Goal: Information Seeking & Learning: Learn about a topic

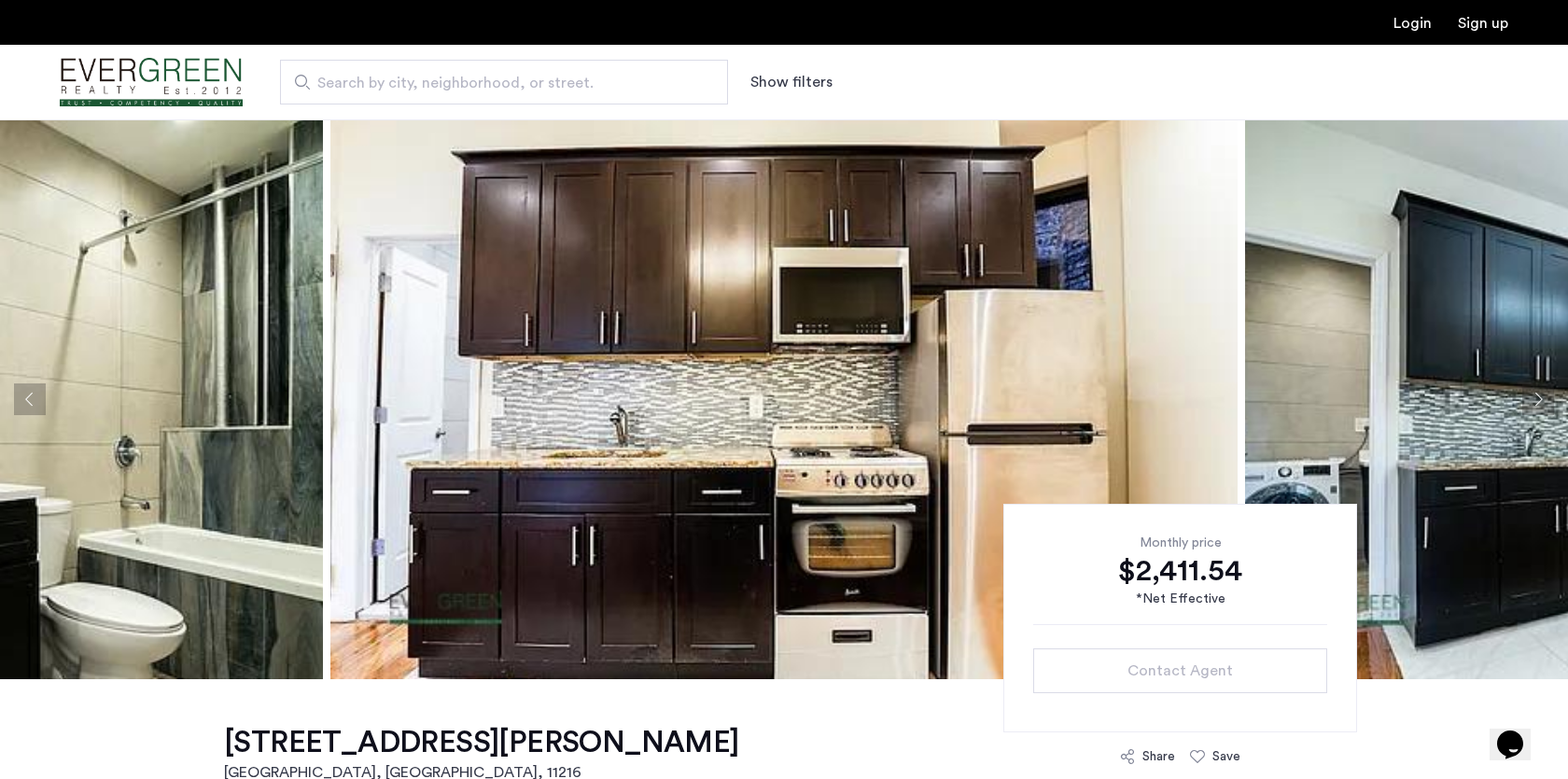
click at [179, 73] on img "Cazamio Logo" at bounding box center [150, 83] width 183 height 70
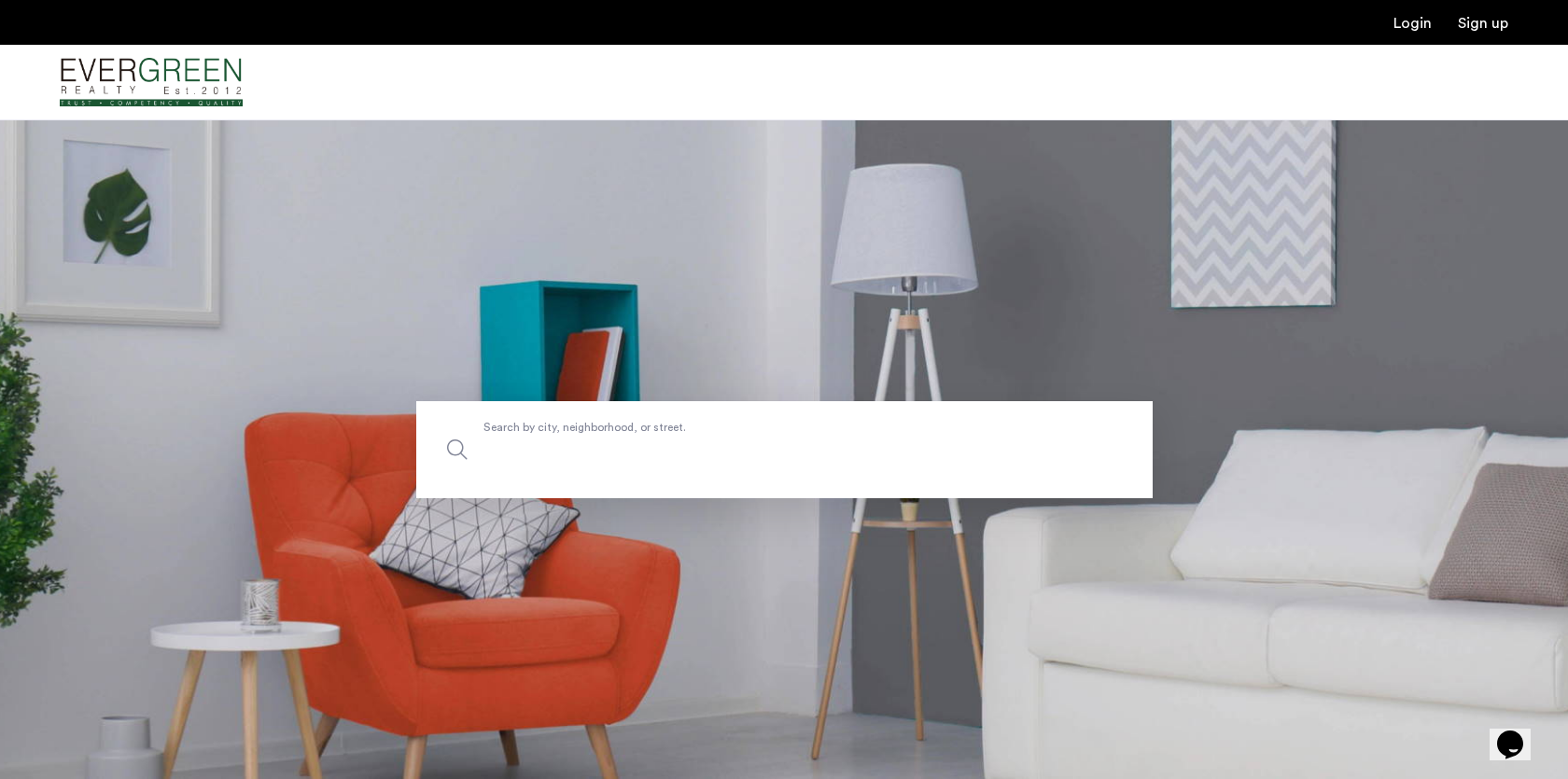
click at [605, 483] on input "Search by city, neighborhood, or street." at bounding box center [784, 449] width 736 height 97
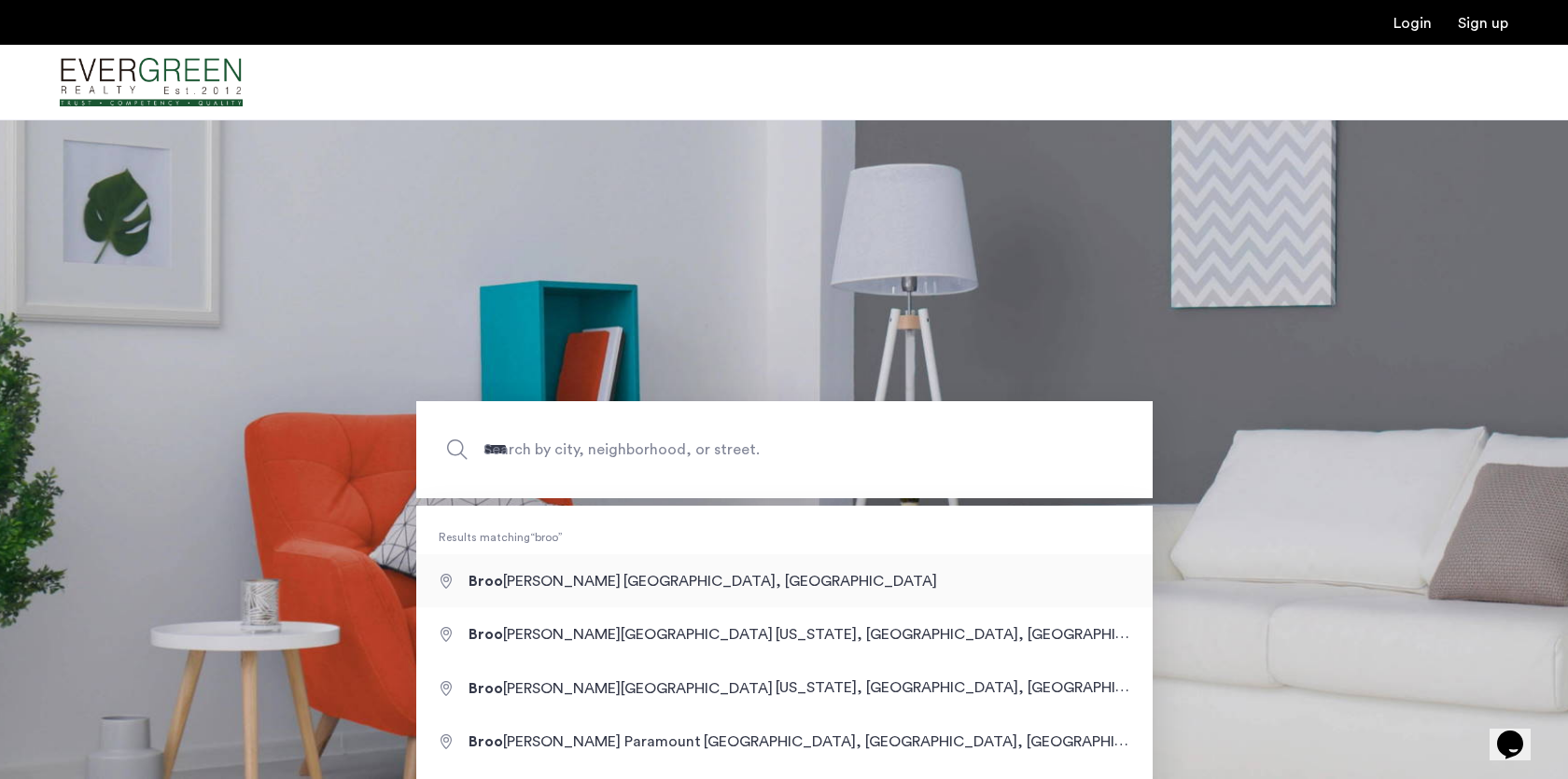
type input "**********"
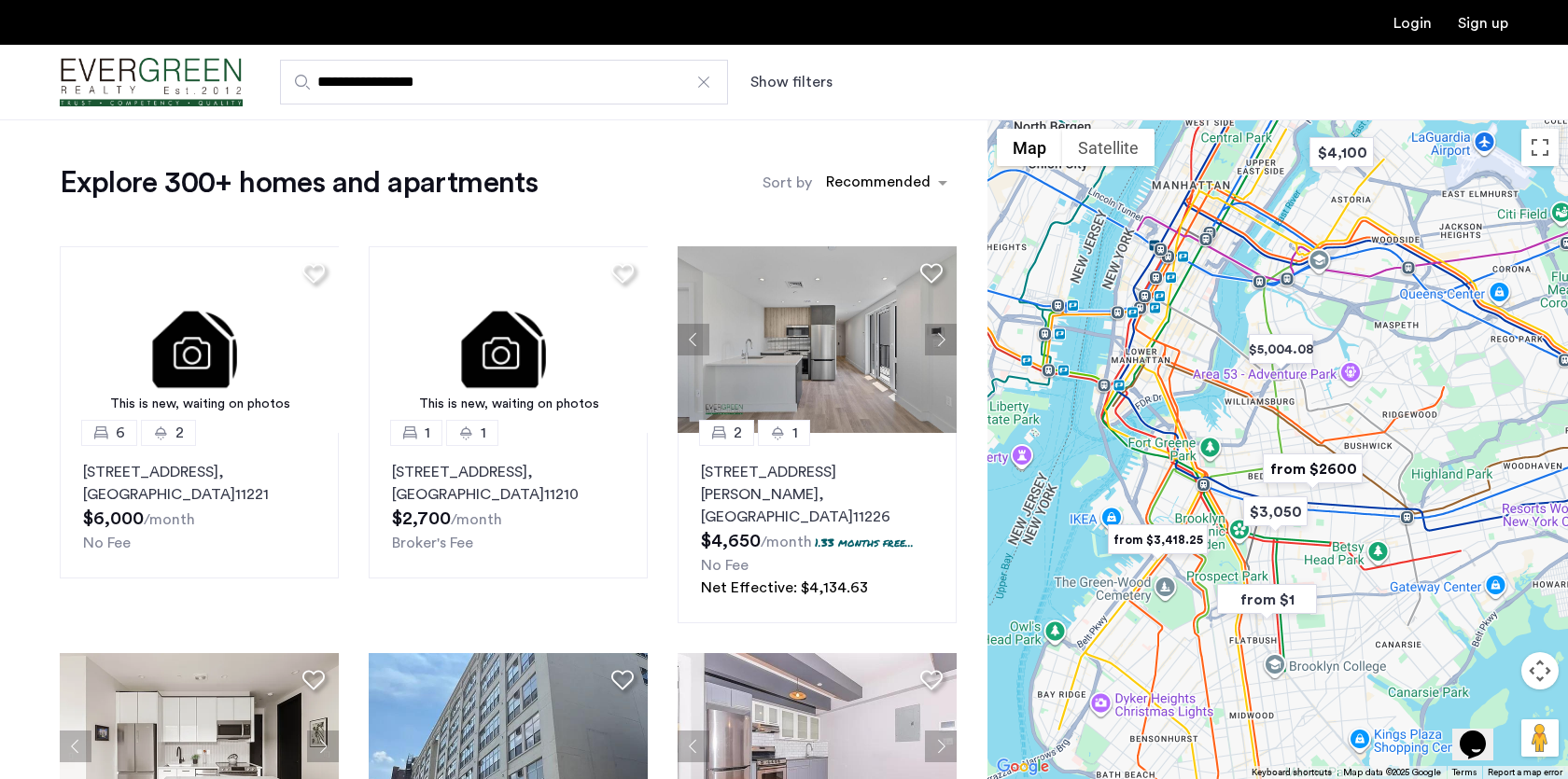
click at [796, 88] on button "Show filters" at bounding box center [792, 82] width 82 height 22
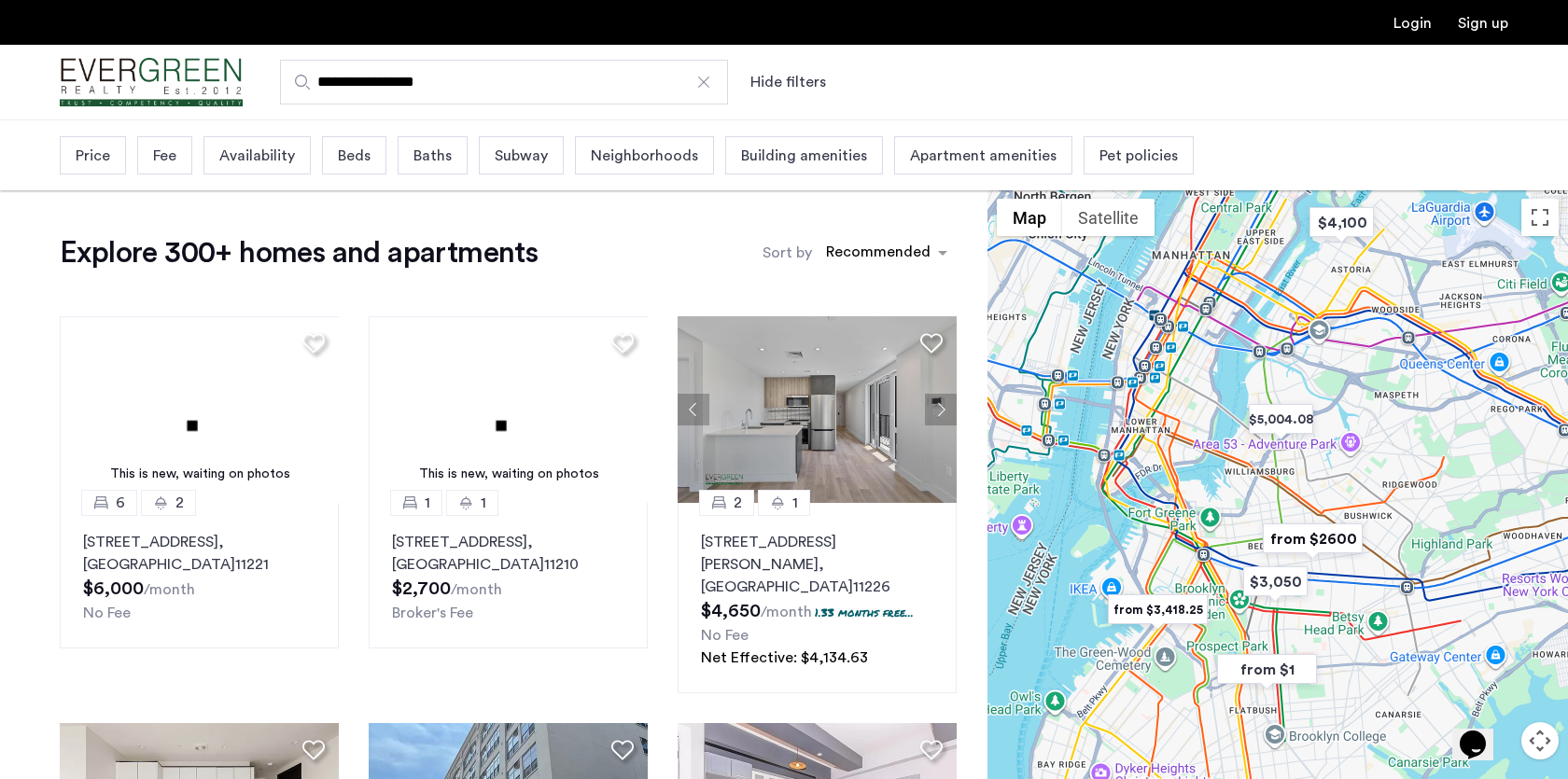
click at [61, 167] on div "Price" at bounding box center [93, 155] width 66 height 38
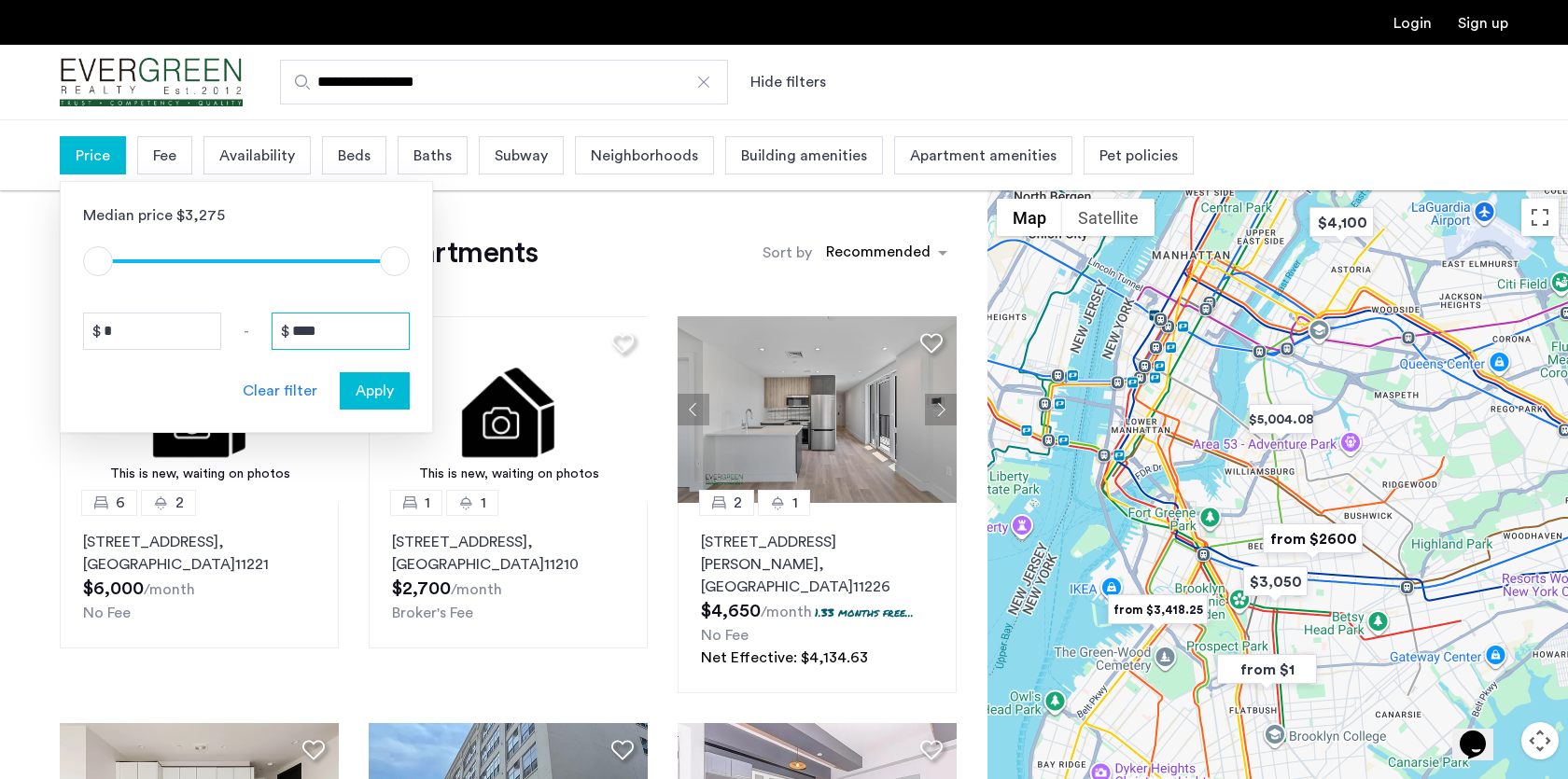
drag, startPoint x: 339, startPoint y: 337, endPoint x: 211, endPoint y: 313, distance: 130.2
click at [211, 313] on div "* - ****" at bounding box center [246, 331] width 327 height 37
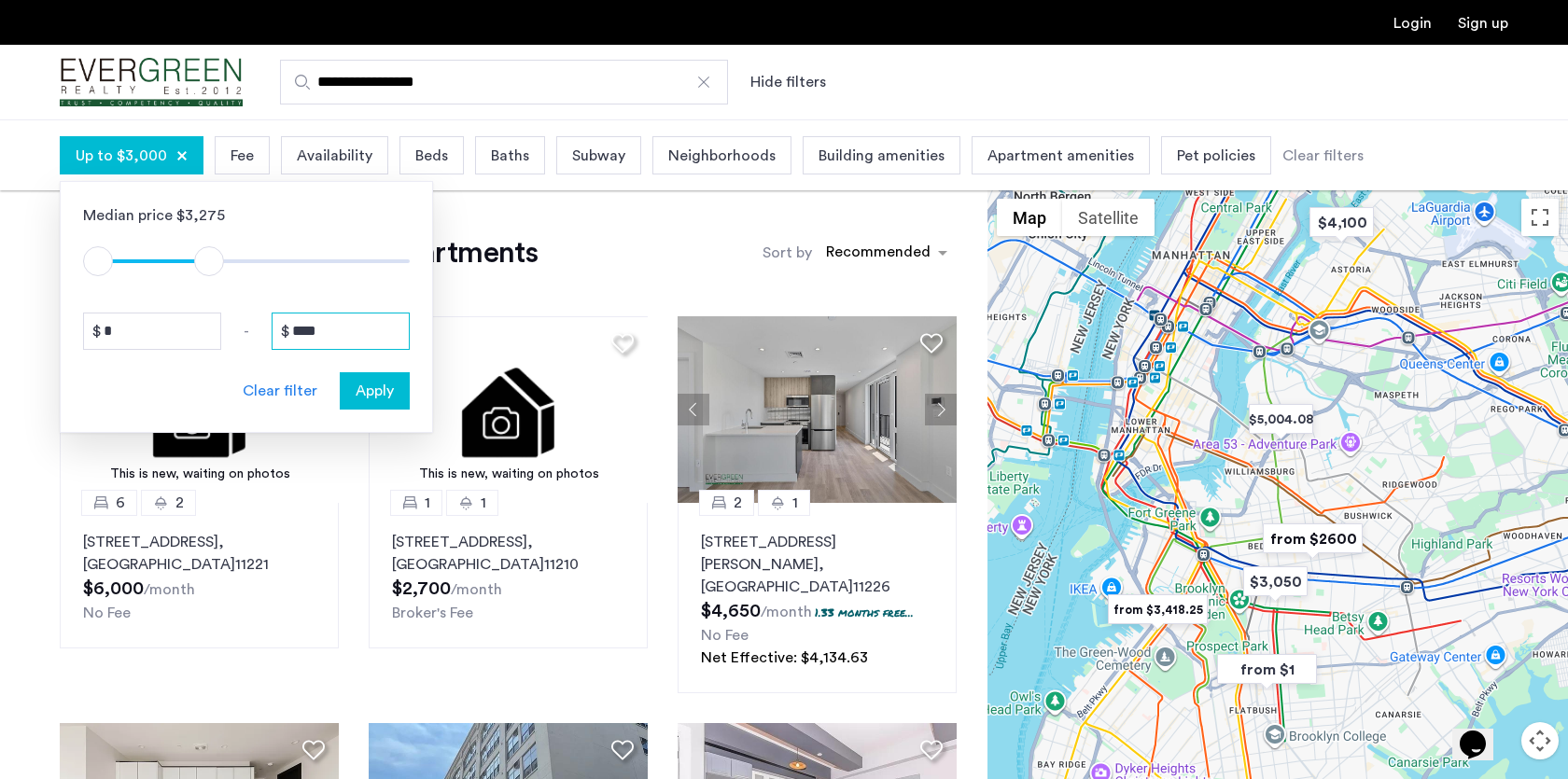
type input "****"
click at [385, 393] on span "Apply" at bounding box center [374, 390] width 38 height 22
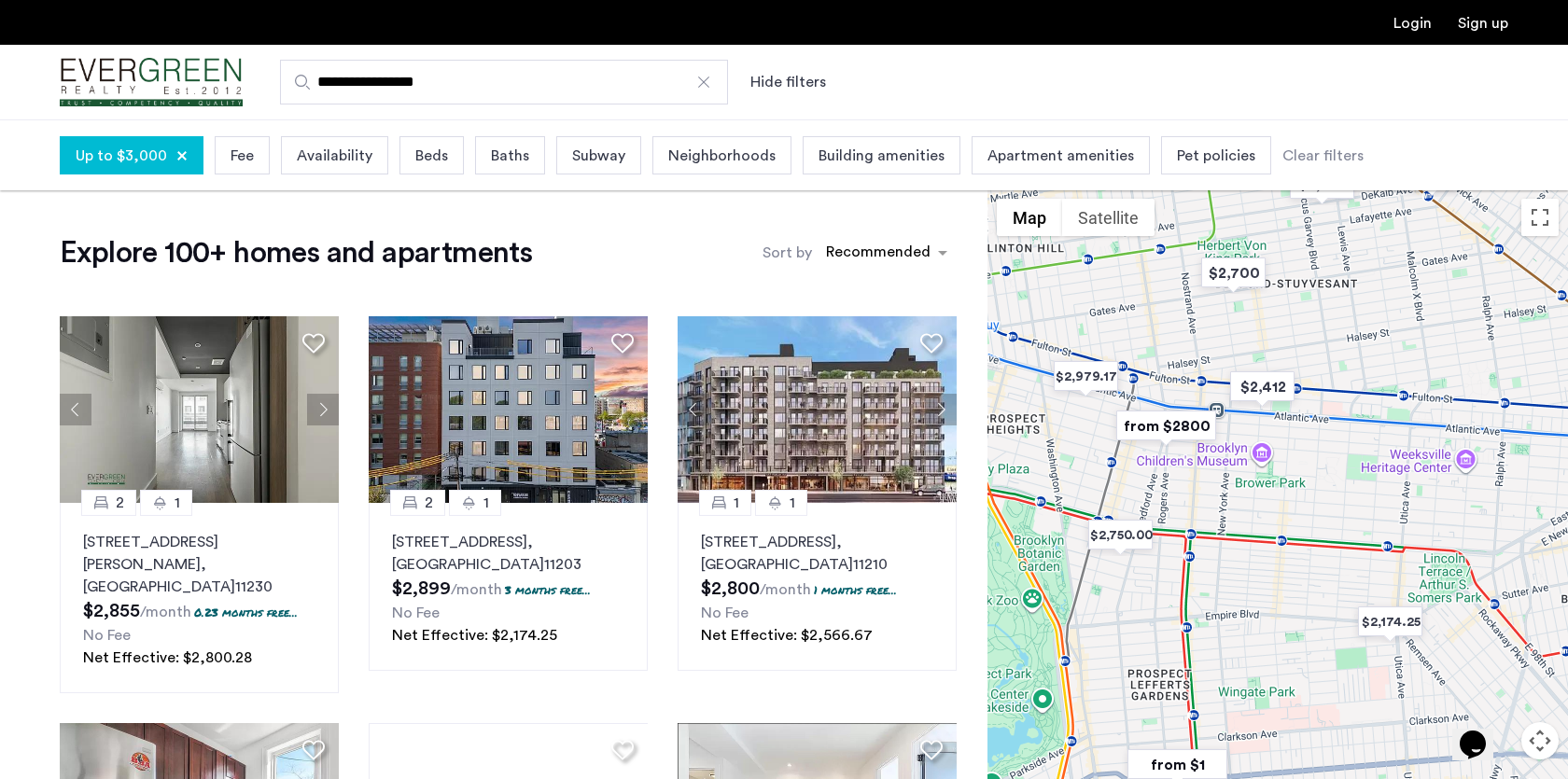
drag, startPoint x: 1247, startPoint y: 417, endPoint x: 1451, endPoint y: 543, distance: 239.8
click at [1451, 543] on div at bounding box center [1278, 519] width 581 height 660
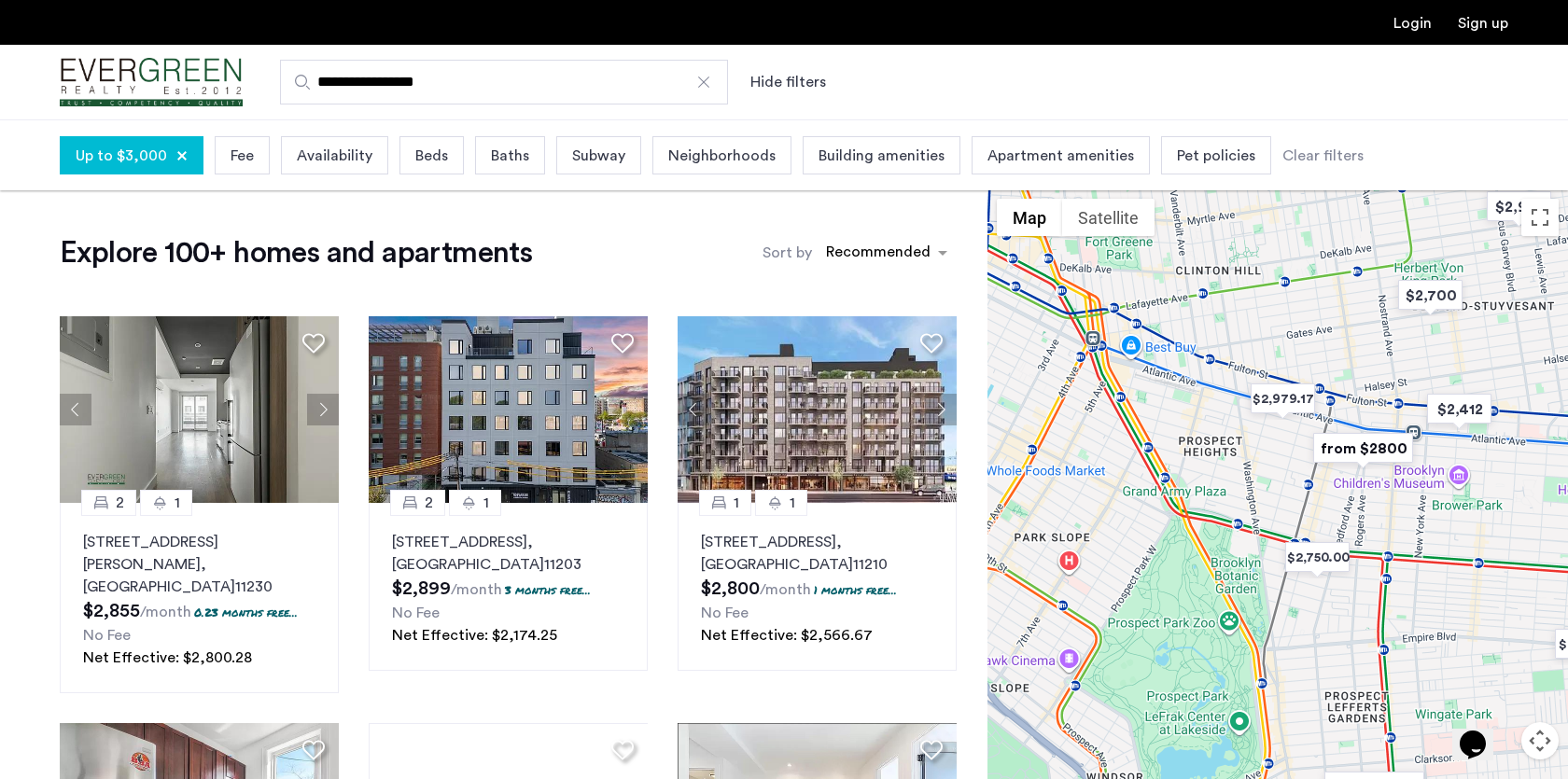
drag, startPoint x: 1318, startPoint y: 500, endPoint x: 1471, endPoint y: 476, distance: 154.9
click at [1475, 476] on div at bounding box center [1278, 519] width 581 height 660
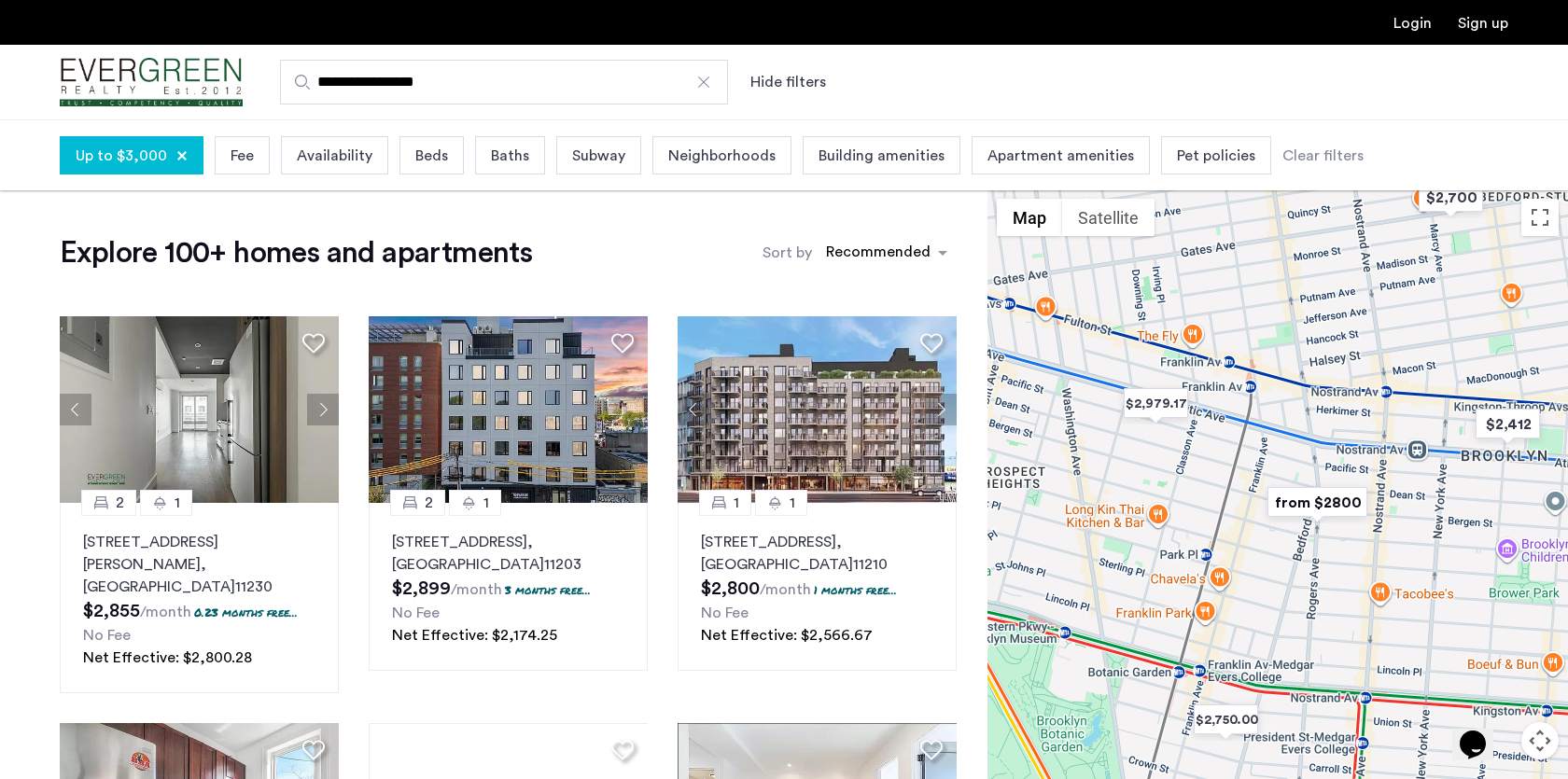
click at [1452, 442] on div at bounding box center [1278, 519] width 581 height 660
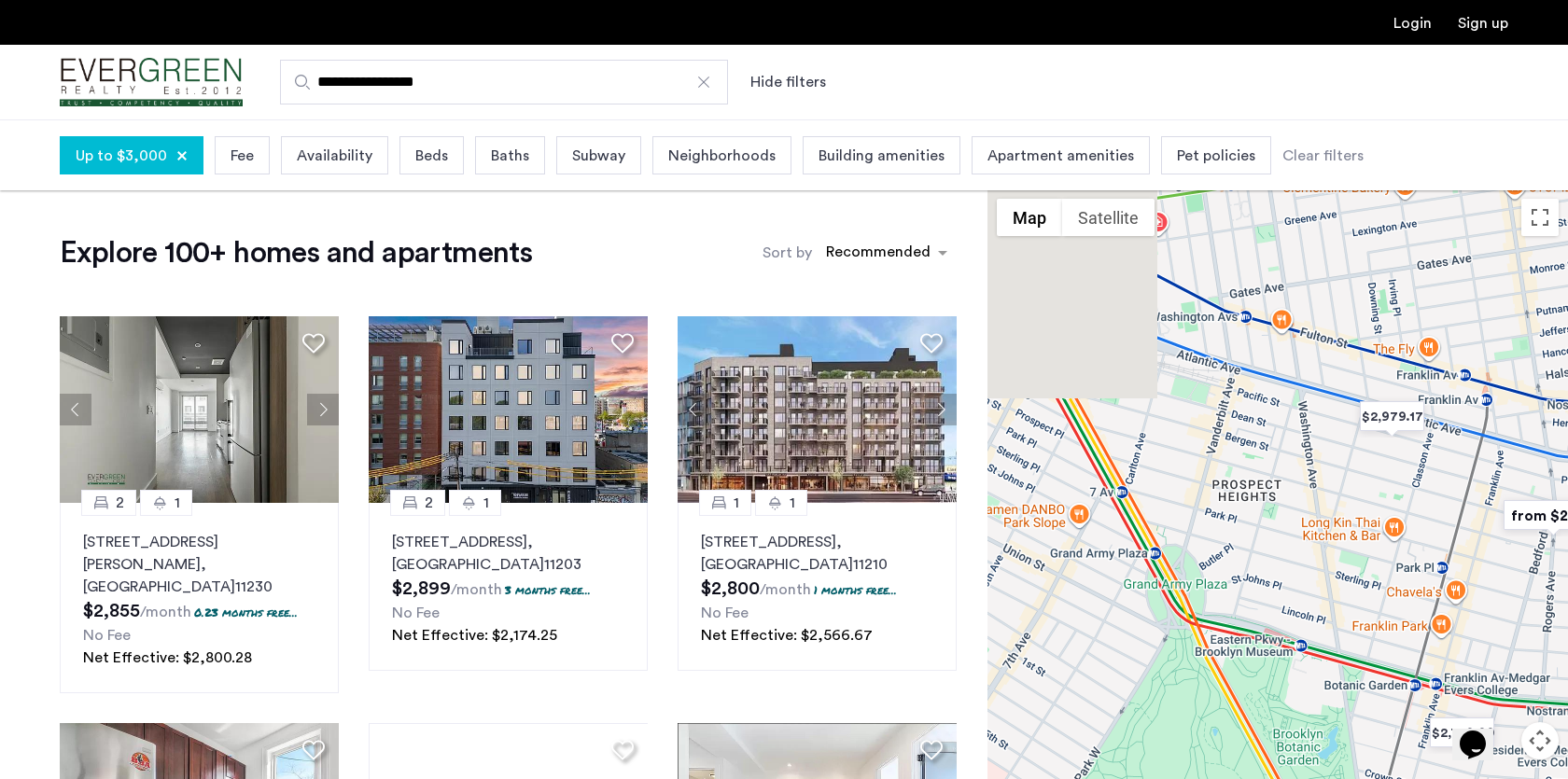
drag, startPoint x: 1331, startPoint y: 430, endPoint x: 1563, endPoint y: 444, distance: 232.4
click at [1566, 444] on div at bounding box center [1278, 519] width 581 height 660
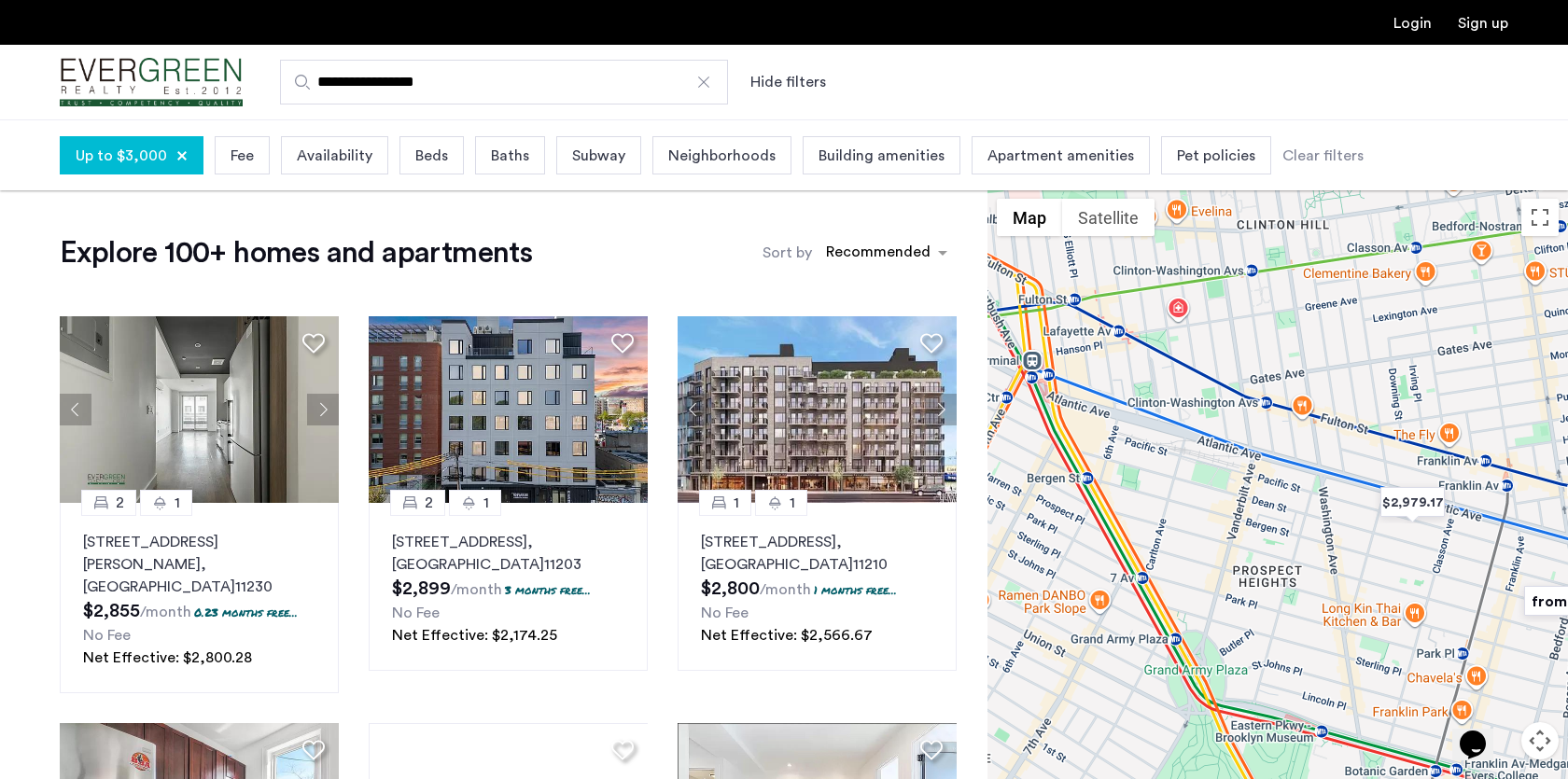
drag, startPoint x: 1221, startPoint y: 377, endPoint x: 1248, endPoint y: 462, distance: 89.2
click at [1248, 462] on div at bounding box center [1278, 519] width 581 height 660
click at [1415, 510] on img "$2,979.17" at bounding box center [1411, 502] width 79 height 42
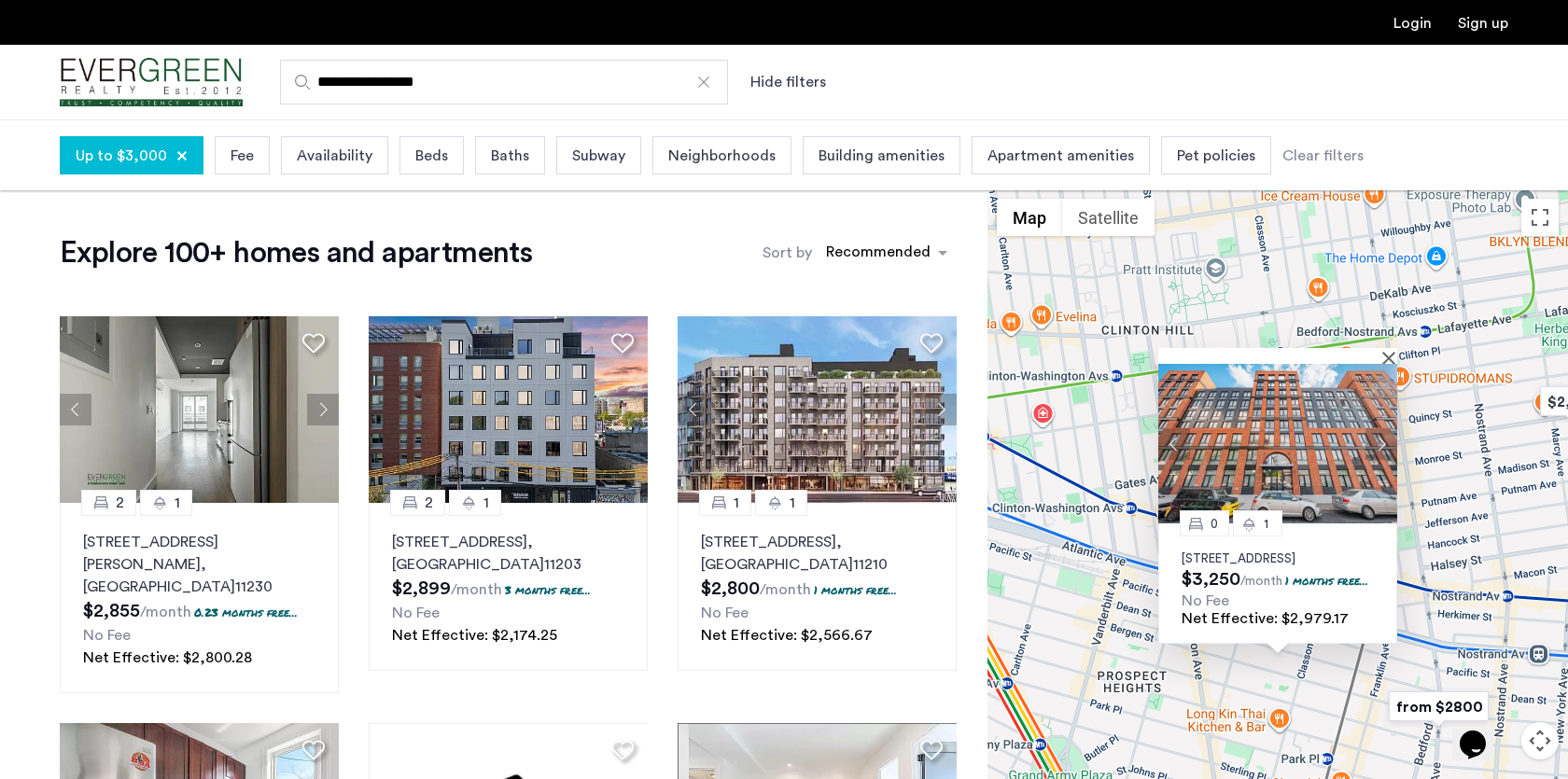
click at [1300, 440] on img at bounding box center [1278, 443] width 239 height 159
click at [1447, 410] on div "0 1 1010 Pacific Street, Unit 605, Brooklyn, NY 11238 $3,250 /month 1 months fr…" at bounding box center [1278, 519] width 581 height 660
click at [1391, 364] on img at bounding box center [1278, 443] width 239 height 159
click at [1391, 351] on button "Close" at bounding box center [1392, 357] width 13 height 13
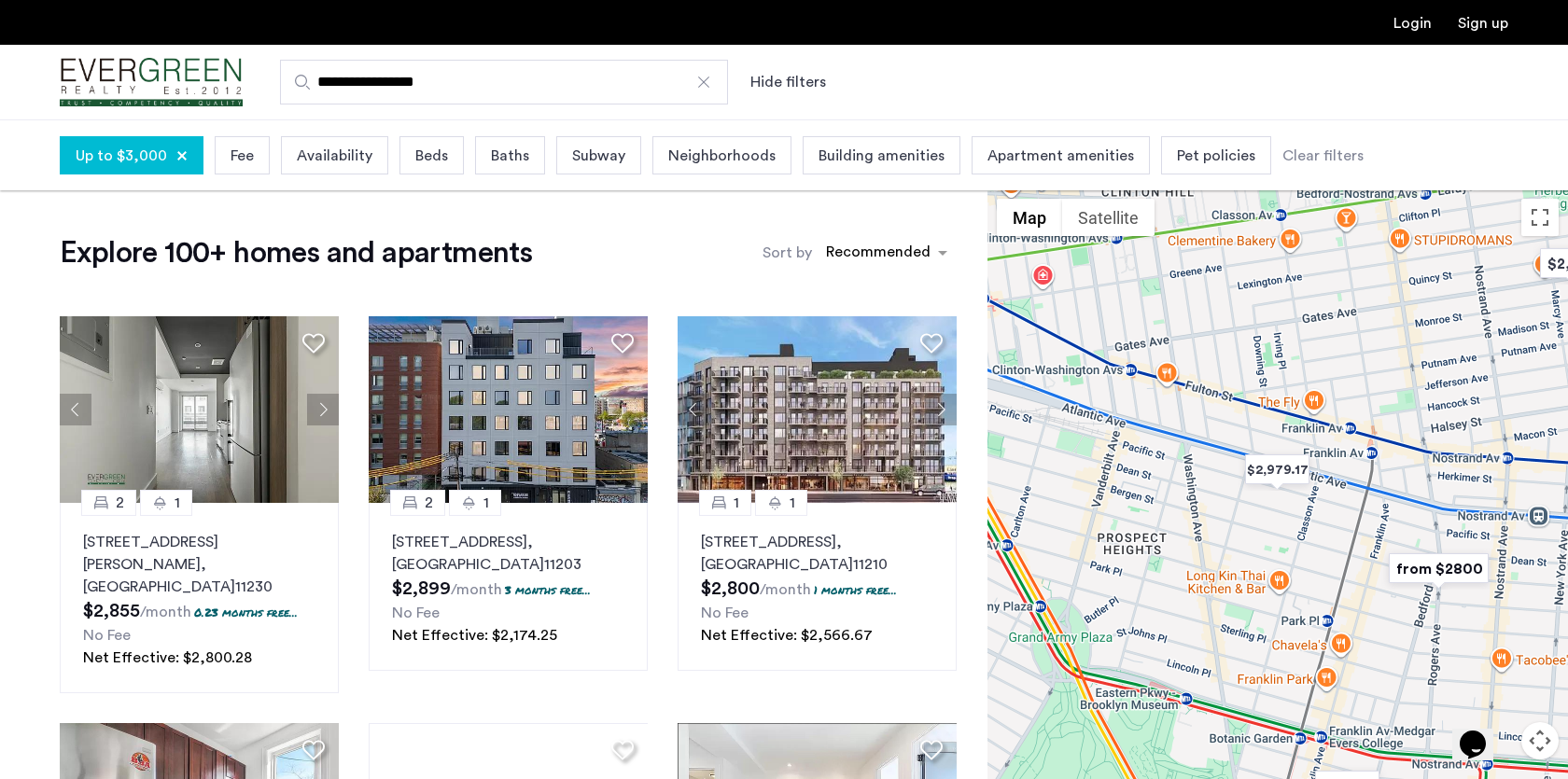
drag, startPoint x: 1289, startPoint y: 506, endPoint x: 1289, endPoint y: 363, distance: 143.0
click at [1289, 363] on div at bounding box center [1278, 519] width 581 height 660
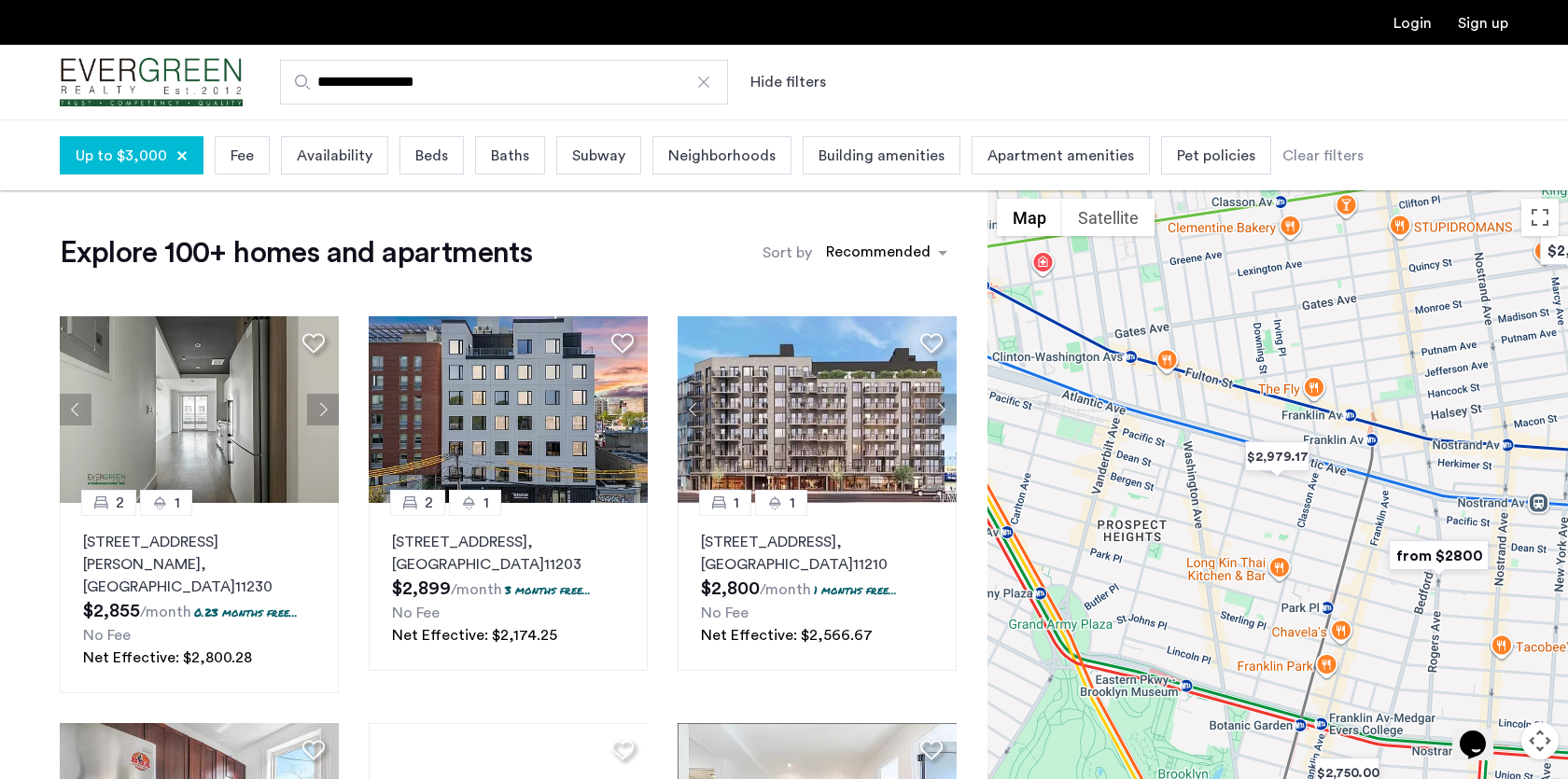
click at [1436, 555] on img "from $2800" at bounding box center [1439, 555] width 115 height 42
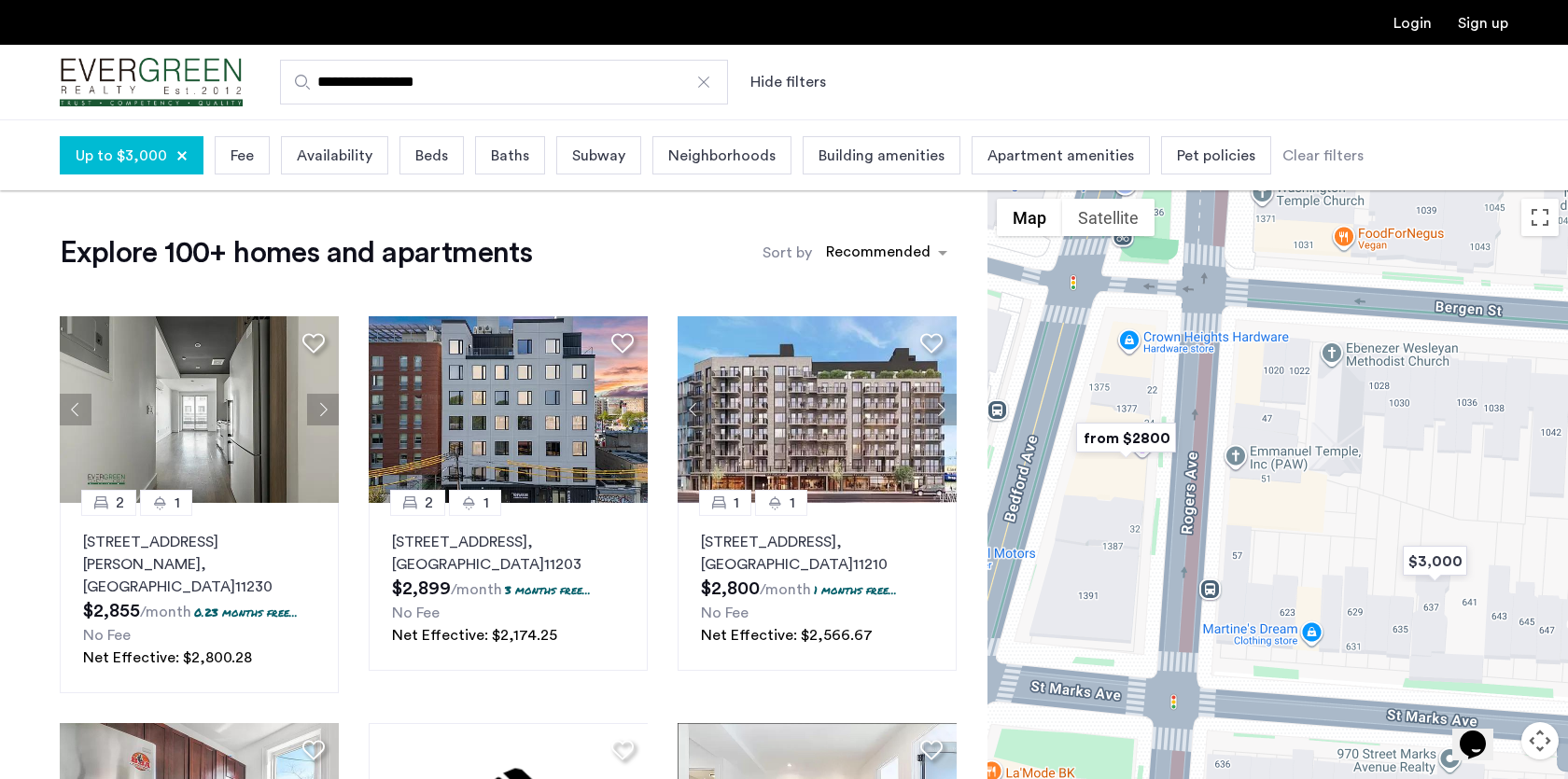
click at [1148, 438] on img "from $2800" at bounding box center [1127, 437] width 115 height 42
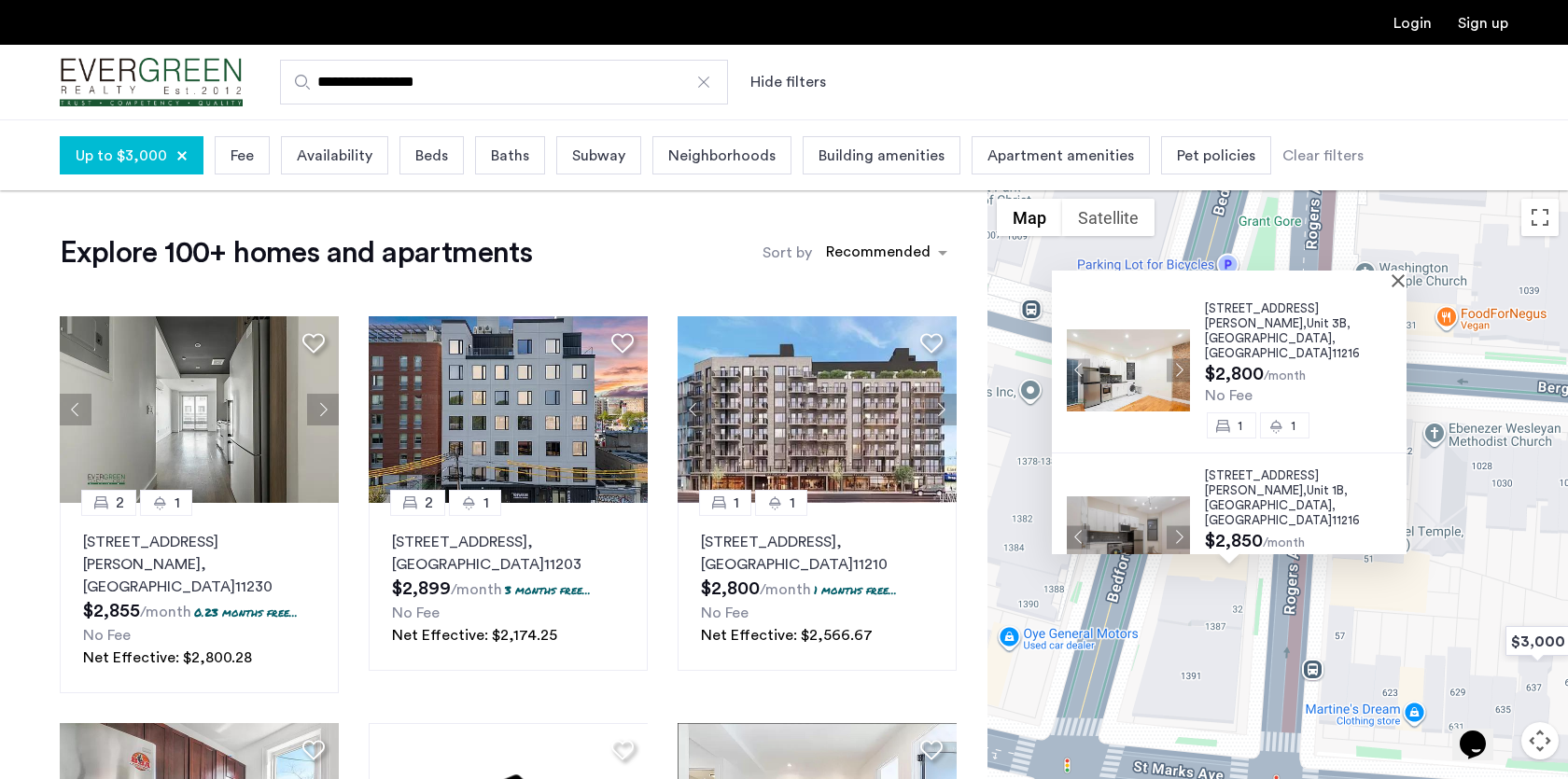
click at [1170, 361] on button "Next apartment" at bounding box center [1178, 370] width 23 height 23
click at [1407, 284] on button "Close" at bounding box center [1401, 279] width 13 height 13
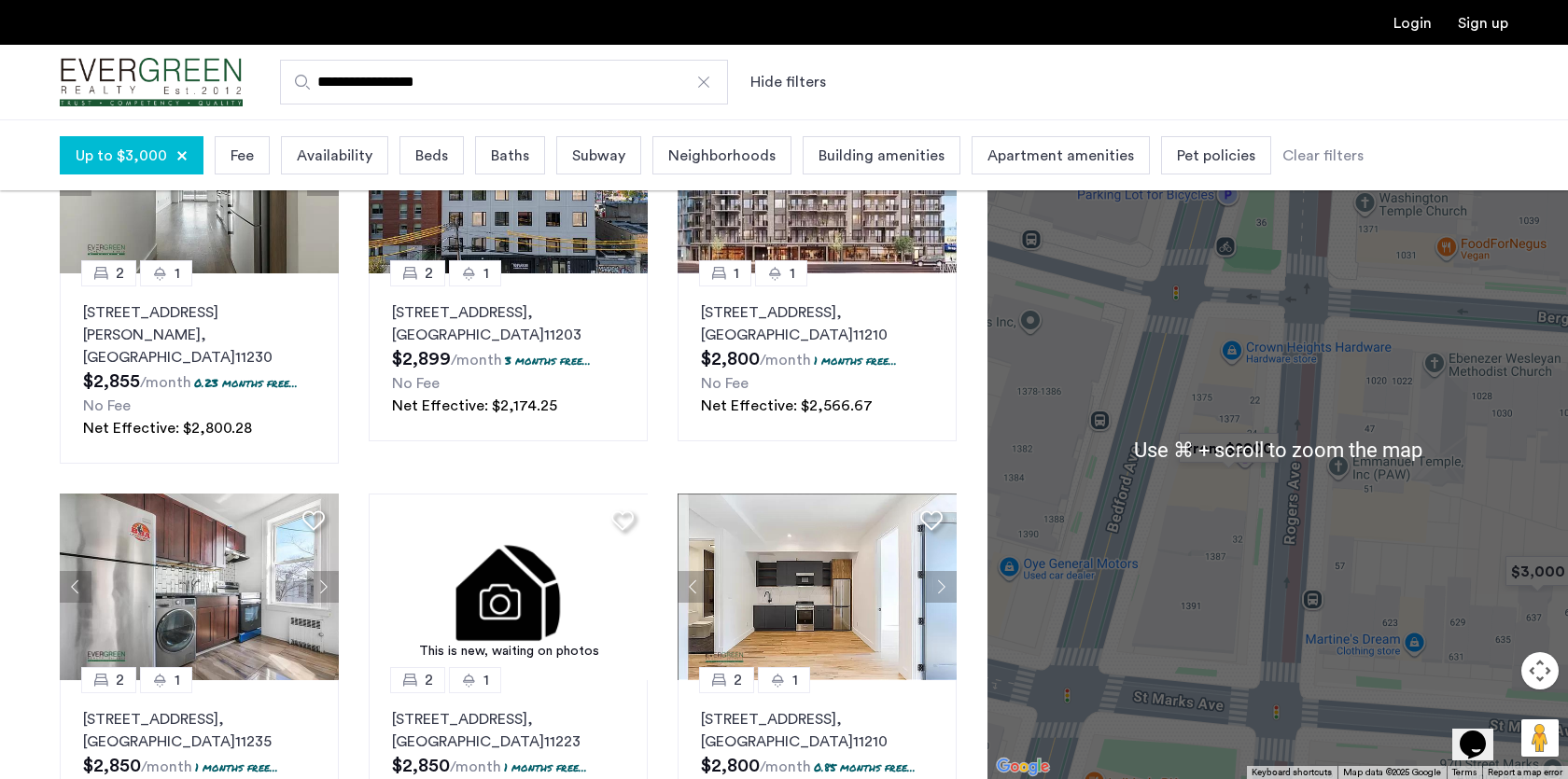
scroll to position [232, 0]
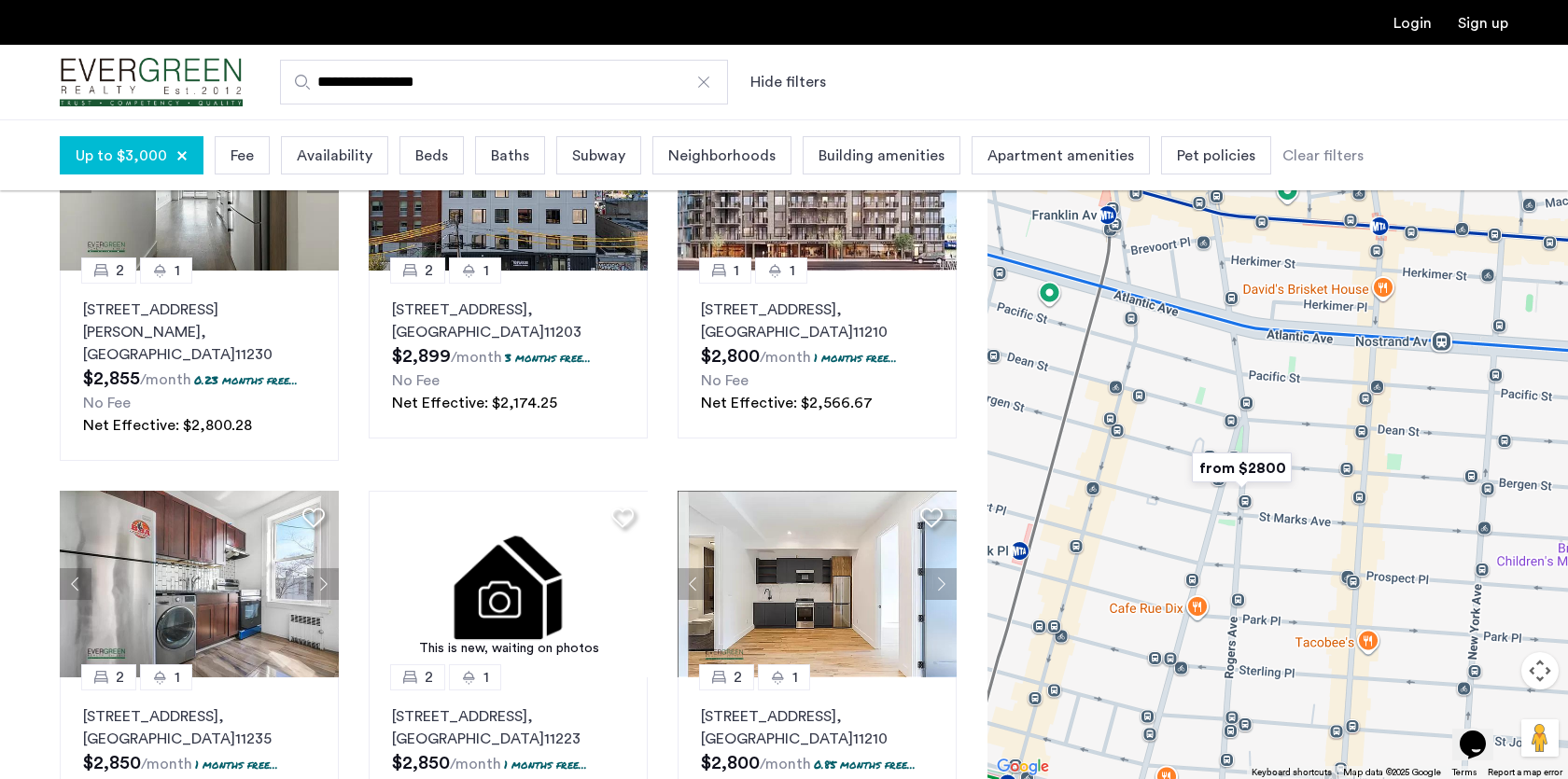
drag, startPoint x: 1194, startPoint y: 436, endPoint x: 1384, endPoint y: 472, distance: 193.4
click at [1385, 471] on div "To navigate, press the arrow keys." at bounding box center [1278, 449] width 581 height 660
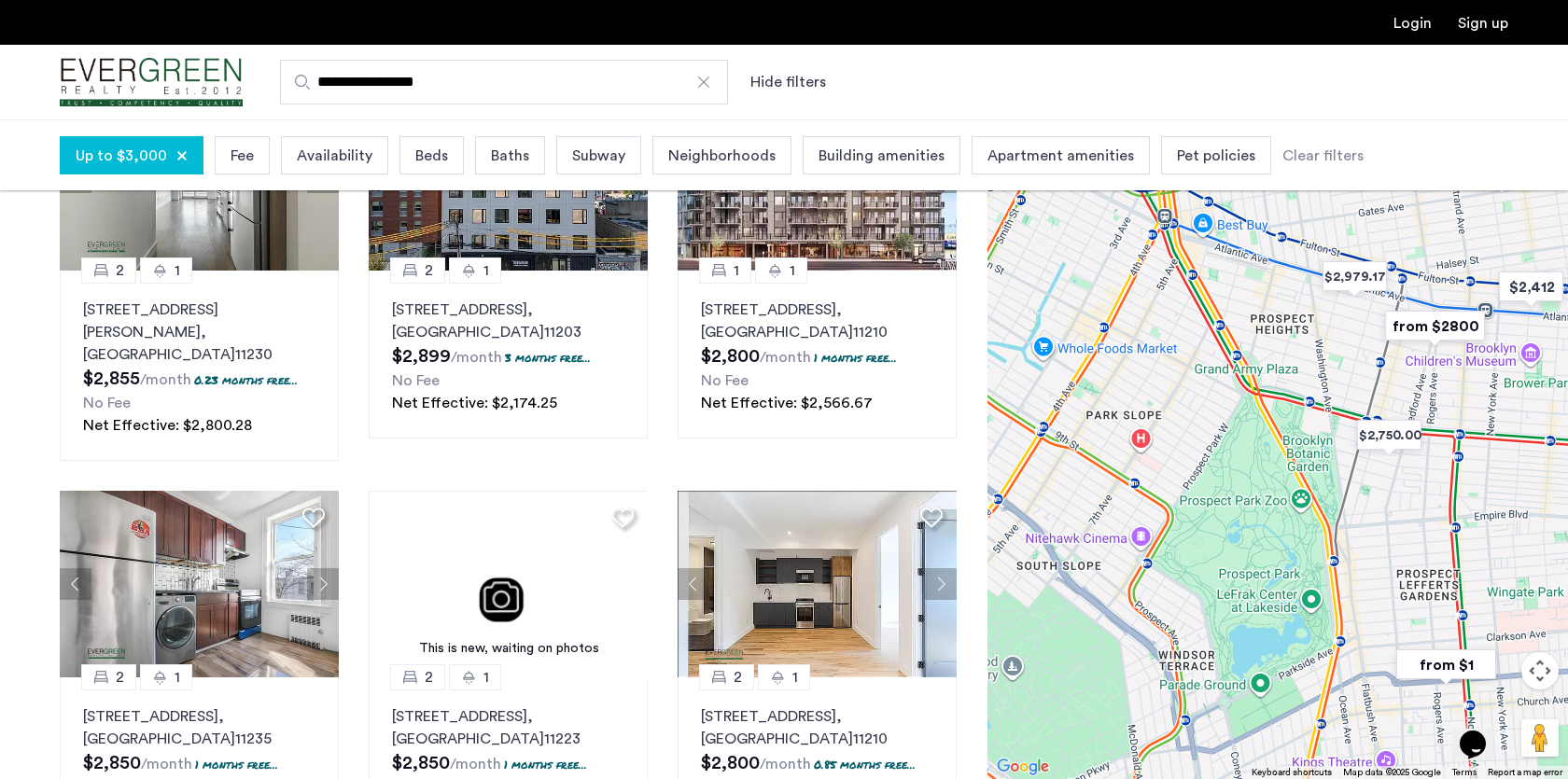
drag, startPoint x: 1351, startPoint y: 519, endPoint x: 1345, endPoint y: 369, distance: 150.1
click at [1345, 369] on div "To navigate, press the arrow keys." at bounding box center [1278, 449] width 581 height 660
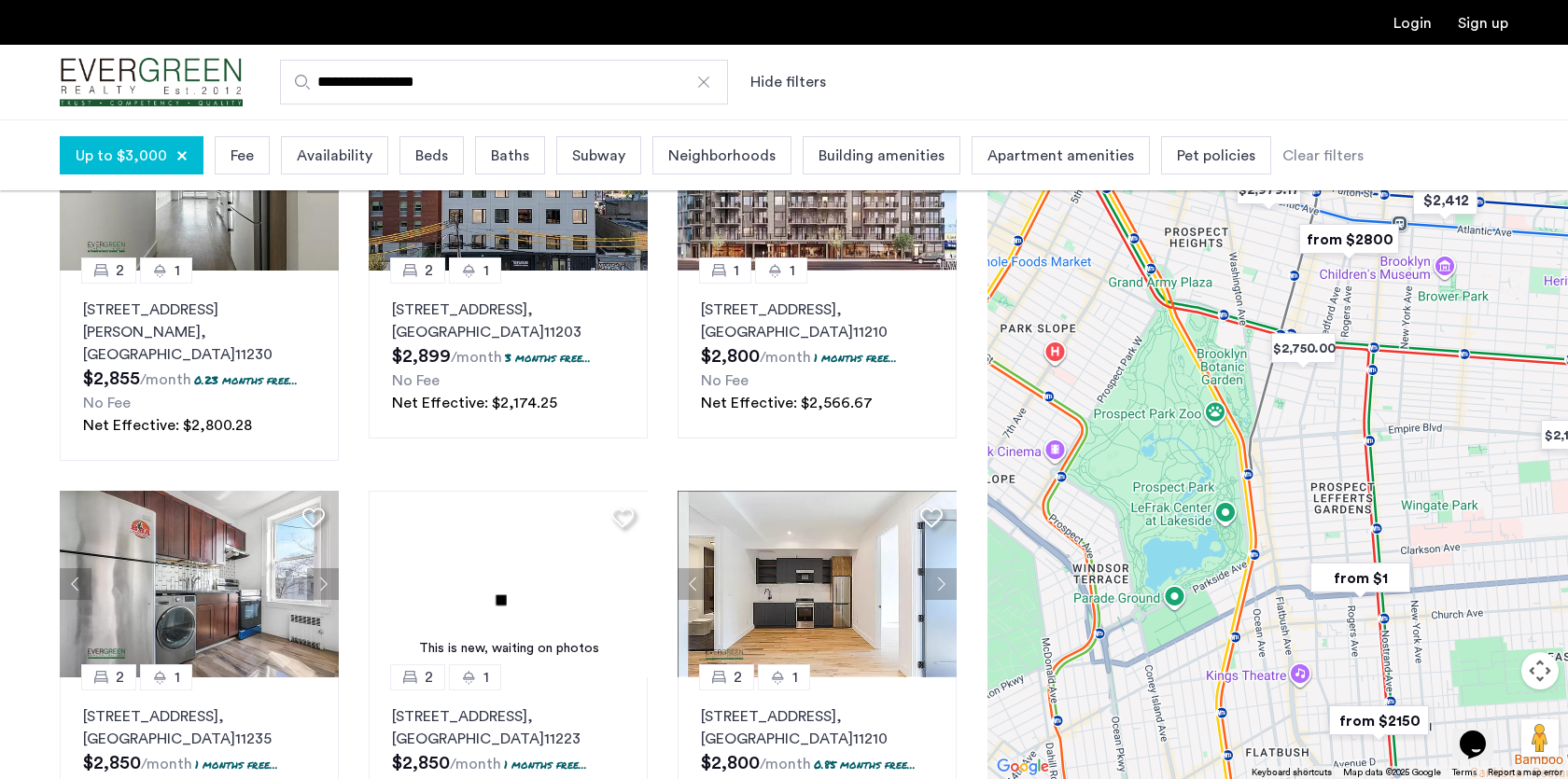
drag, startPoint x: 1357, startPoint y: 566, endPoint x: 1269, endPoint y: 473, distance: 128.0
click at [1269, 473] on div "To navigate, press the arrow keys." at bounding box center [1278, 449] width 581 height 660
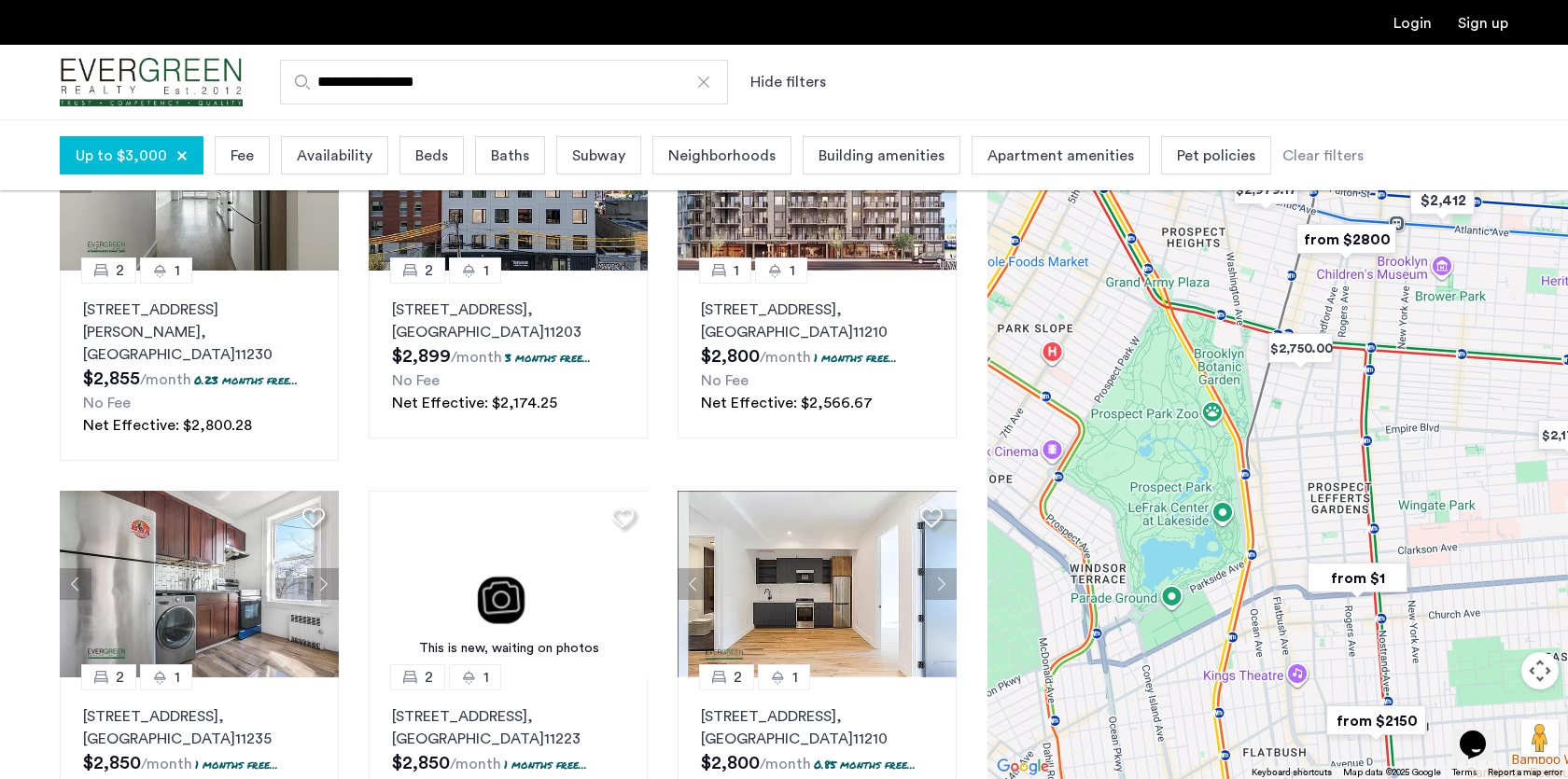
click at [1354, 583] on img "from $1" at bounding box center [1358, 578] width 115 height 42
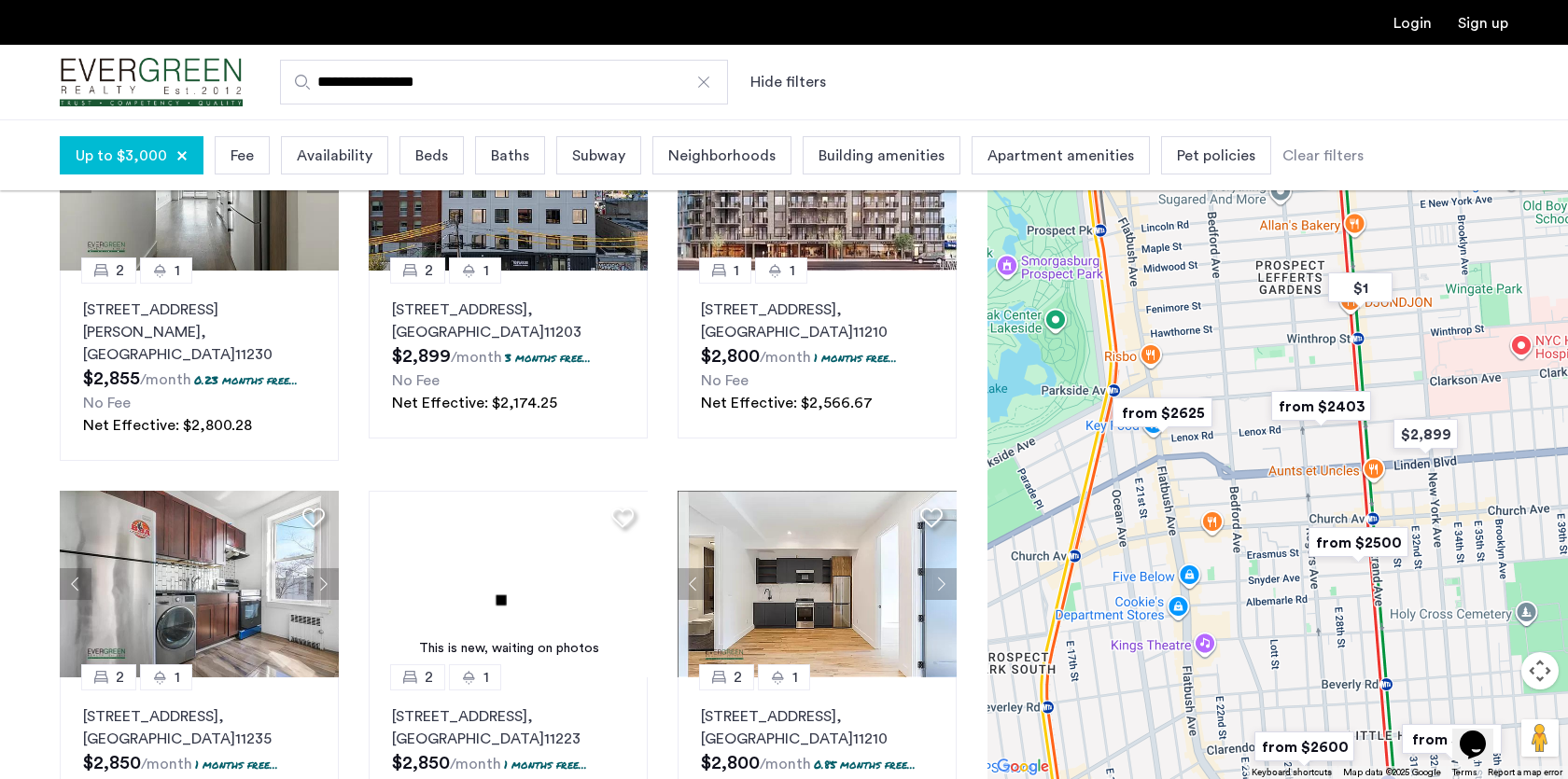
click at [1362, 644] on div "To navigate, press the arrow keys." at bounding box center [1278, 449] width 581 height 660
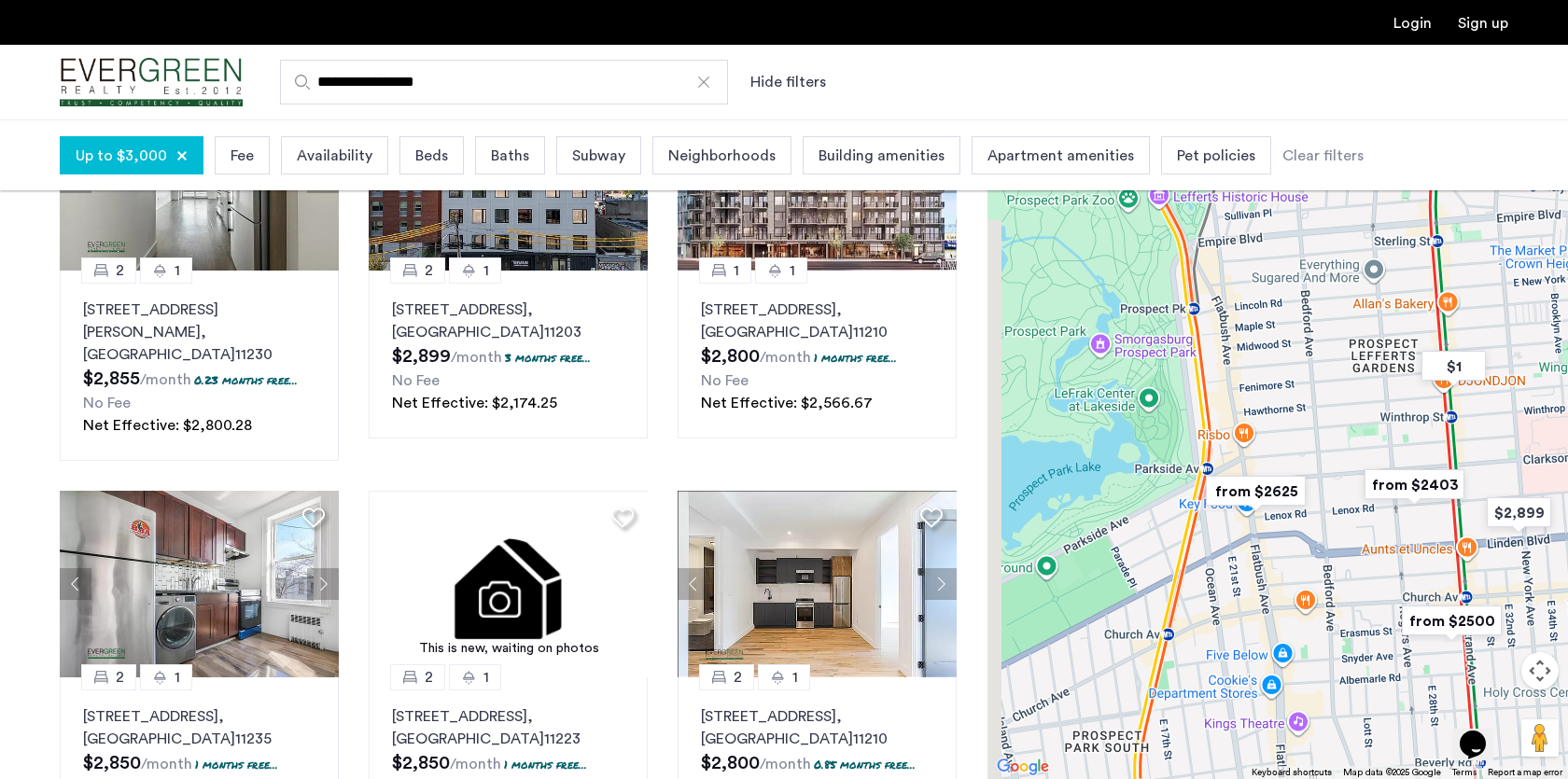
drag, startPoint x: 1179, startPoint y: 508, endPoint x: 1271, endPoint y: 588, distance: 121.9
click at [1273, 588] on div "To navigate, press the arrow keys." at bounding box center [1278, 449] width 581 height 660
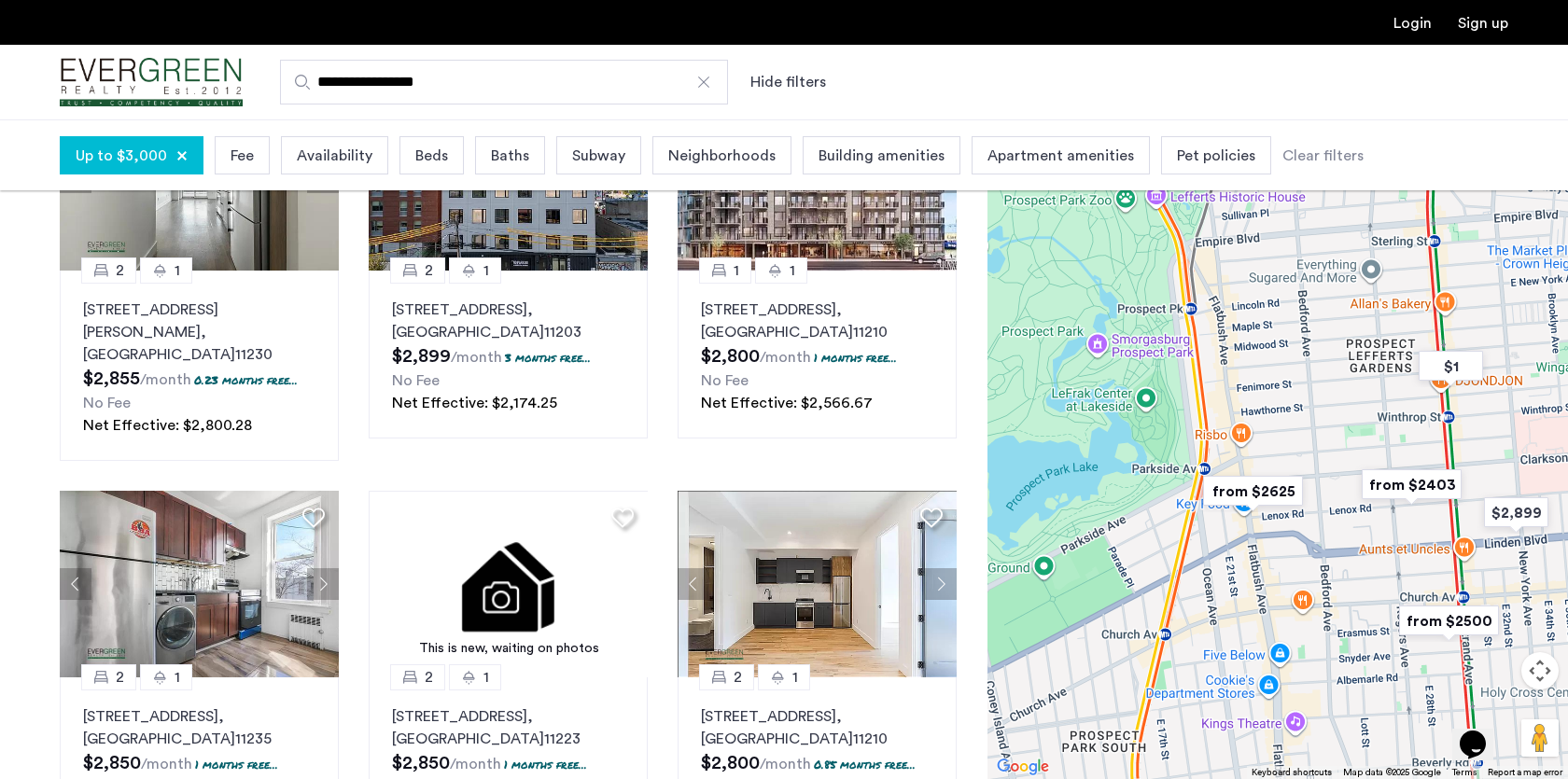
click at [1244, 493] on img "from $2625" at bounding box center [1254, 491] width 115 height 42
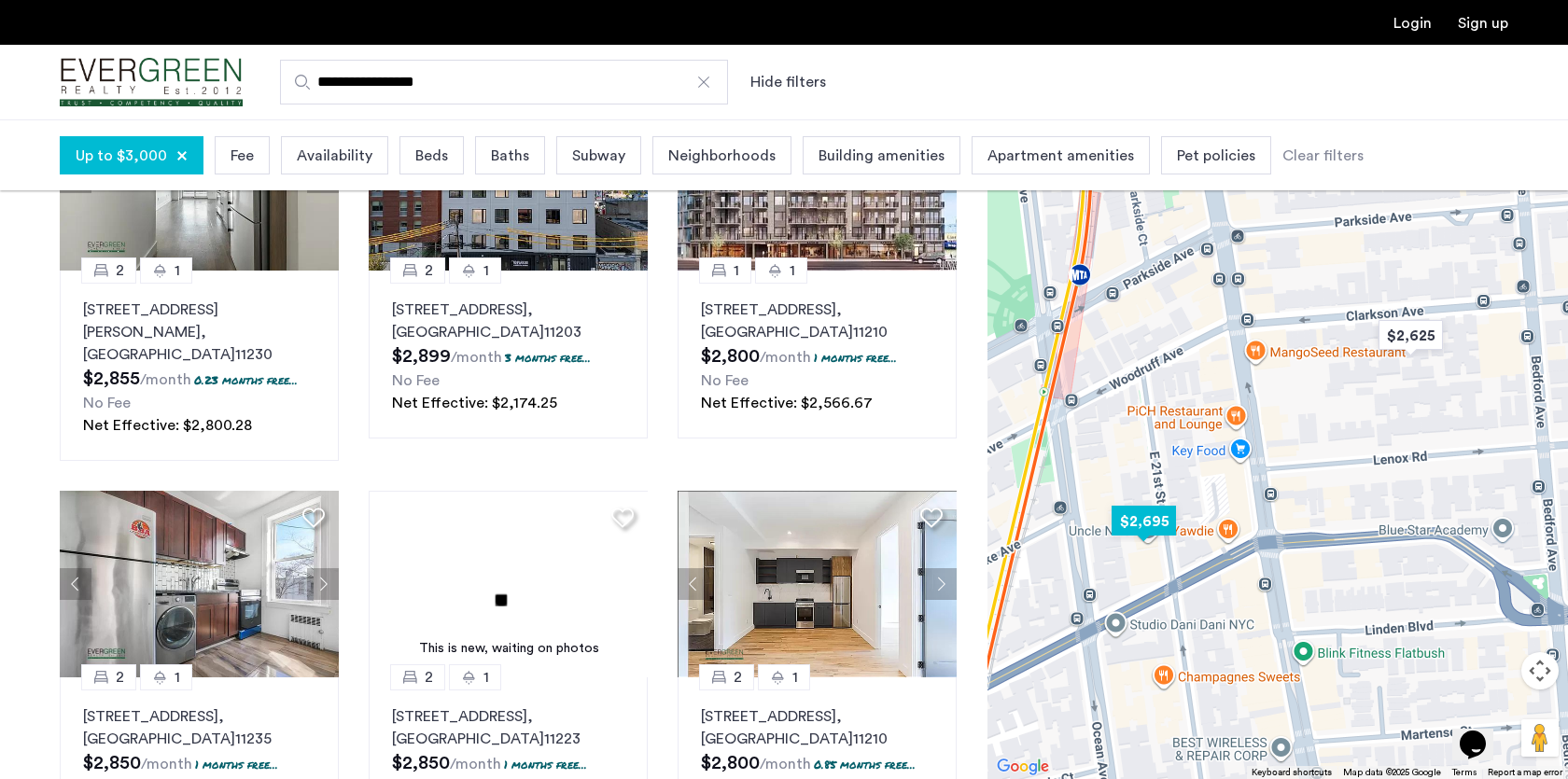
click at [1143, 528] on img "$2,695" at bounding box center [1143, 520] width 79 height 42
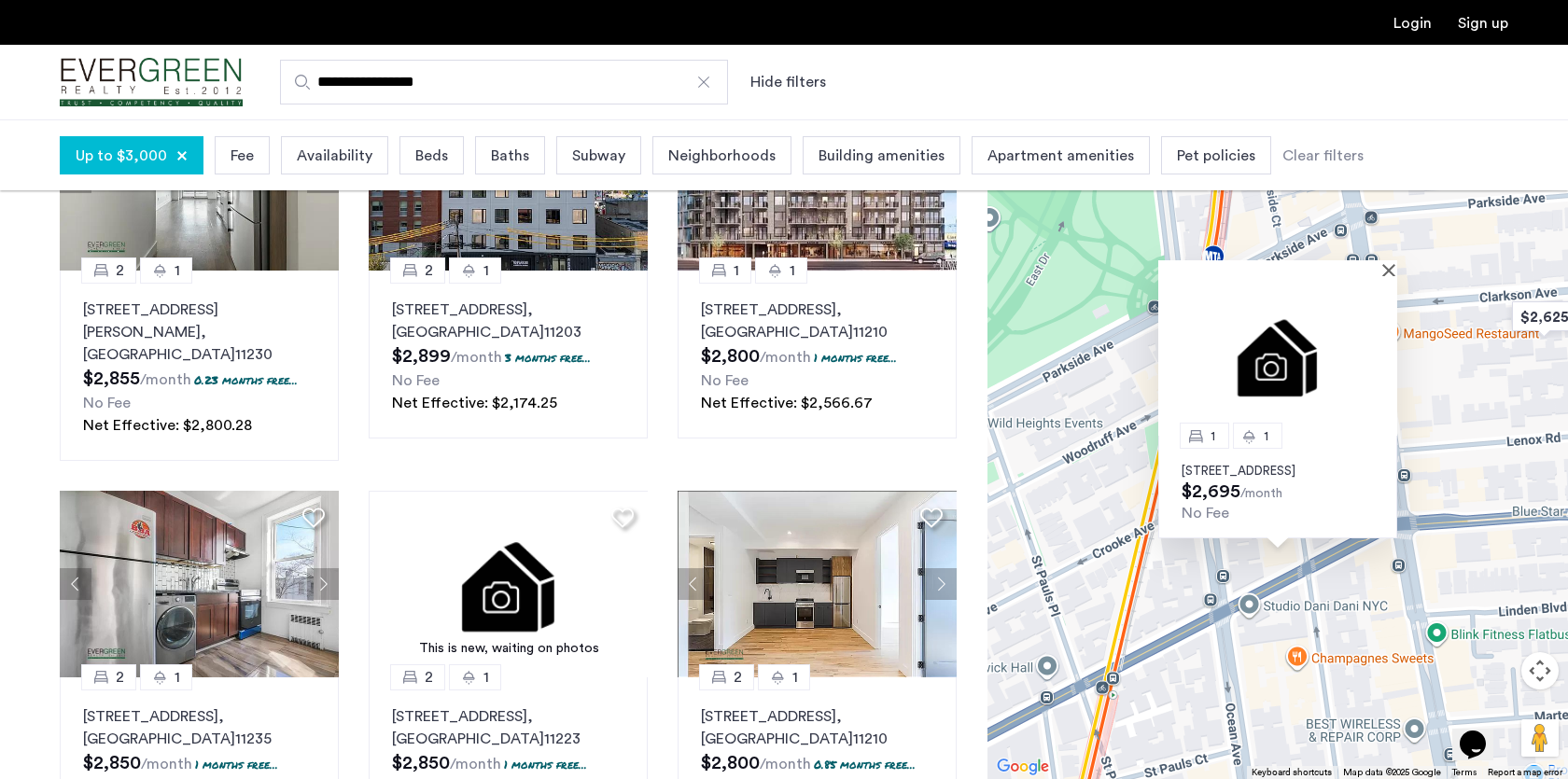
click at [1266, 348] on img at bounding box center [1278, 355] width 239 height 159
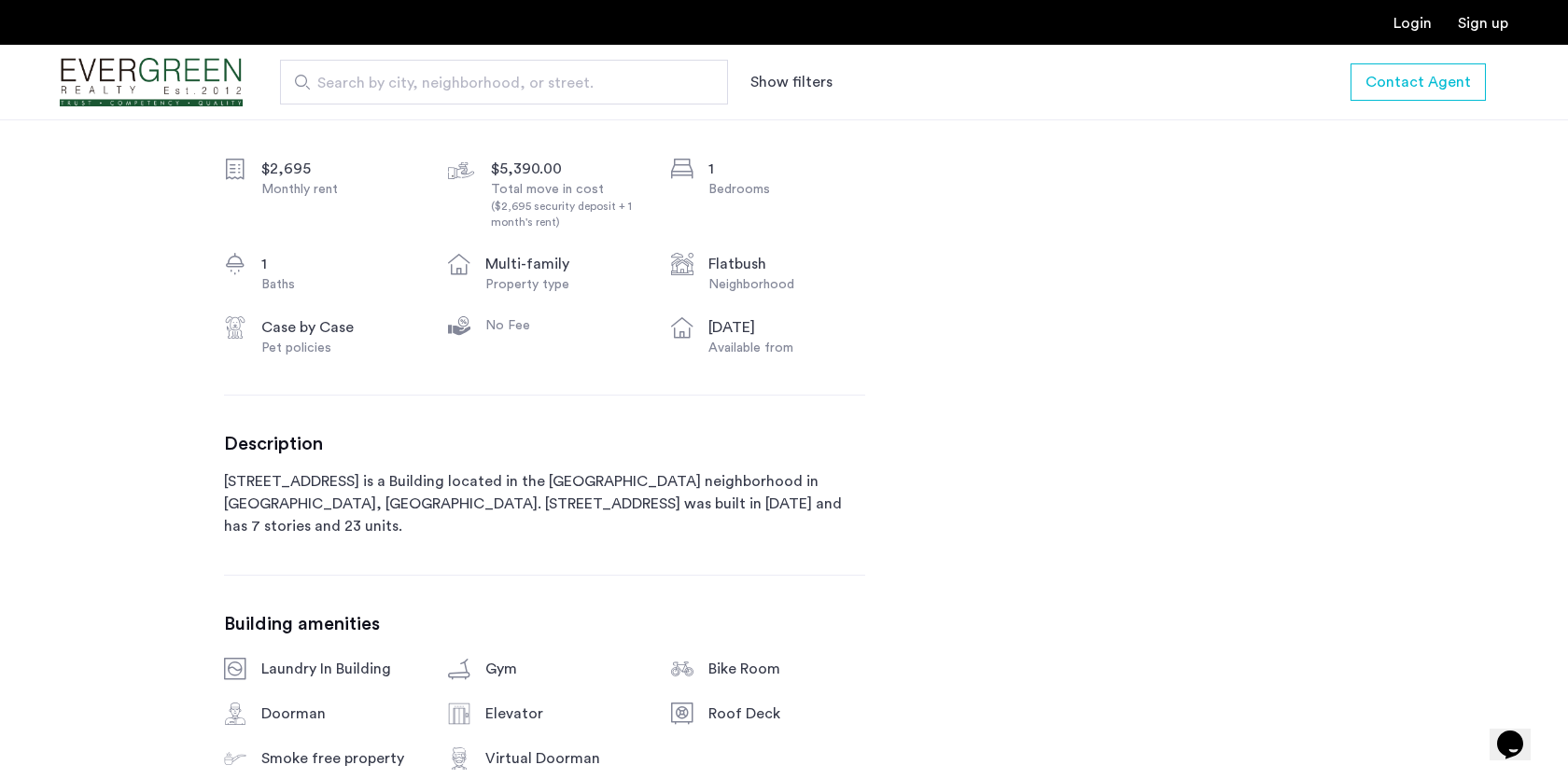
scroll to position [669, 0]
